Goal: Information Seeking & Learning: Learn about a topic

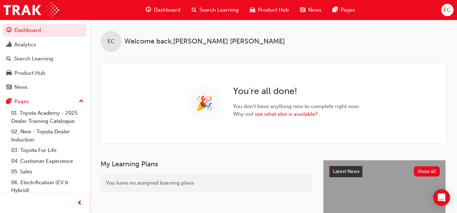
click at [211, 8] on span "Search Learning" at bounding box center [218, 10] width 39 height 8
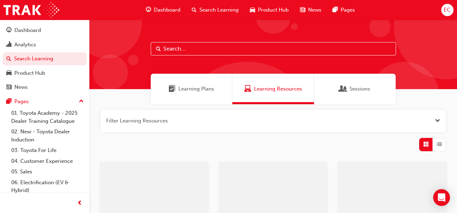
click at [178, 51] on input "text" at bounding box center [273, 48] width 245 height 13
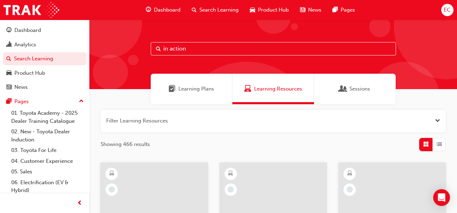
type input "in action"
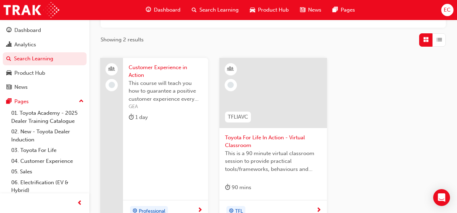
scroll to position [106, 0]
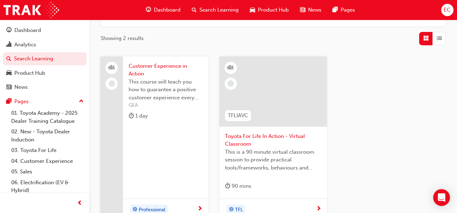
click at [249, 138] on span "Toyota For Life In Action - Virtual Classroom" at bounding box center [273, 140] width 97 height 16
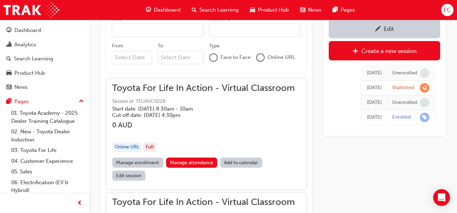
scroll to position [513, 0]
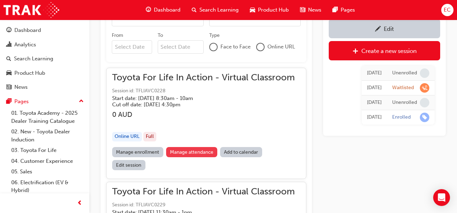
click at [190, 153] on link "Manage attendance" at bounding box center [191, 152] width 51 height 10
